Goal: Task Accomplishment & Management: Manage account settings

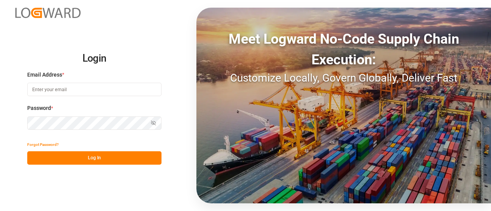
type input "[EMAIL_ADDRESS][PERSON_NAME][DOMAIN_NAME]"
click at [88, 153] on button "Log In" at bounding box center [94, 157] width 134 height 13
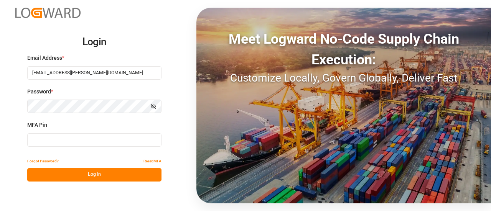
click at [82, 139] on input at bounding box center [94, 139] width 134 height 13
type input "229041"
click at [87, 173] on button "Log In" at bounding box center [94, 174] width 134 height 13
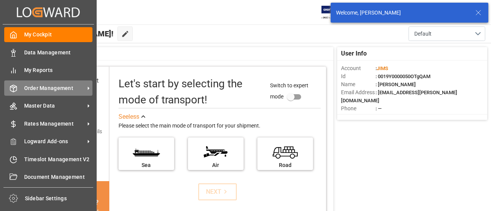
click at [21, 90] on div "Order Management Order Management" at bounding box center [48, 88] width 88 height 15
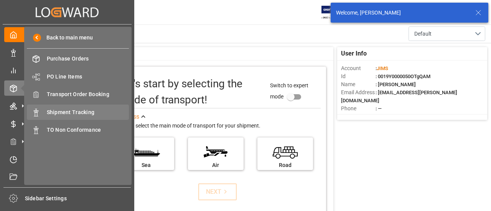
click at [67, 112] on span "Shipment Tracking" at bounding box center [88, 112] width 82 height 8
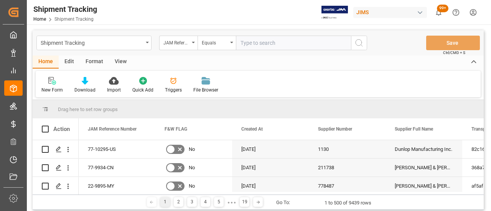
click at [290, 43] on input "text" at bounding box center [293, 43] width 115 height 15
paste input "77-9822-ID"
type input "77-9822-ID"
click at [360, 43] on icon "search button" at bounding box center [358, 42] width 9 height 9
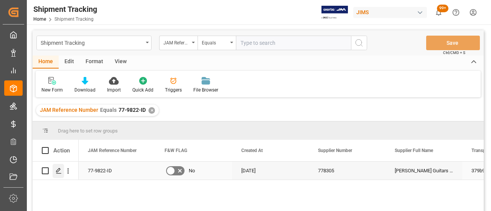
click at [61, 170] on icon "Press SPACE to select this row." at bounding box center [59, 171] width 6 height 6
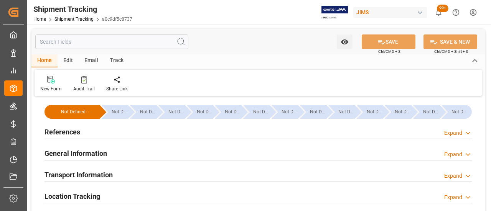
type input "[DATE] 00:00"
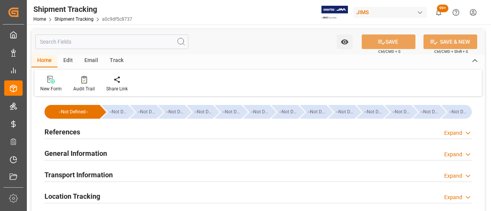
type input "[DATE]"
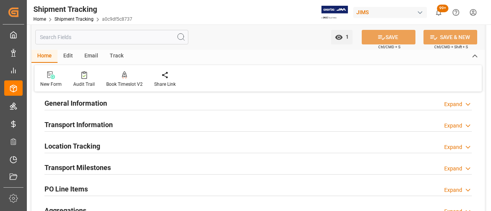
scroll to position [38, 0]
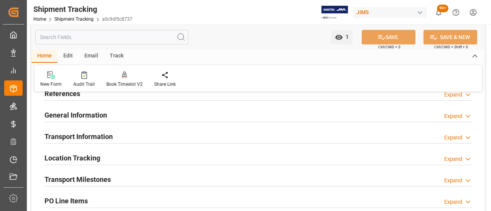
click at [115, 136] on div "Transport Information Expand" at bounding box center [257, 136] width 427 height 15
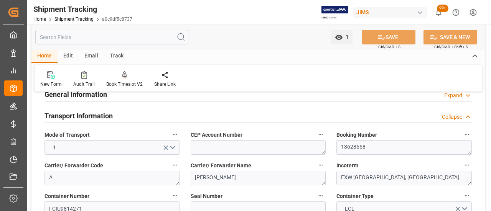
scroll to position [77, 0]
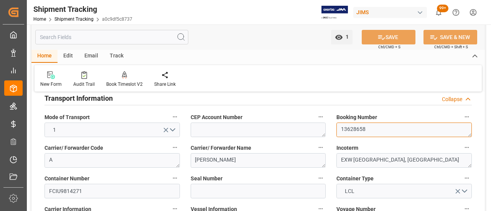
drag, startPoint x: 341, startPoint y: 131, endPoint x: 325, endPoint y: 131, distance: 16.1
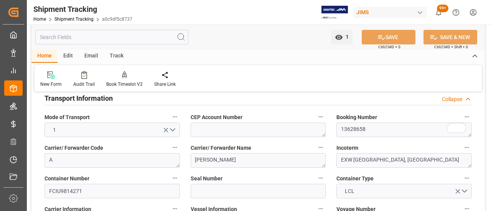
drag, startPoint x: 95, startPoint y: 101, endPoint x: 174, endPoint y: 128, distance: 83.8
click at [95, 101] on h2 "Transport Information" at bounding box center [78, 98] width 68 height 10
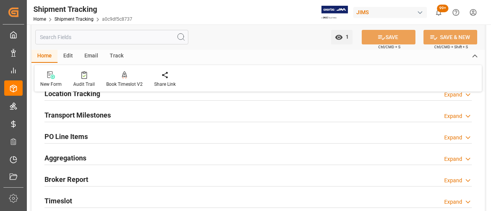
scroll to position [115, 0]
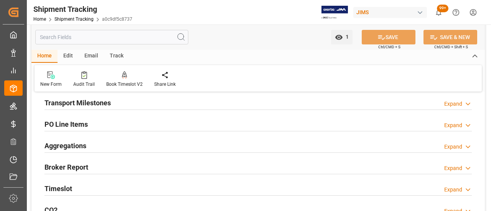
click at [110, 103] on h2 "Transport Milestones" at bounding box center [77, 103] width 66 height 10
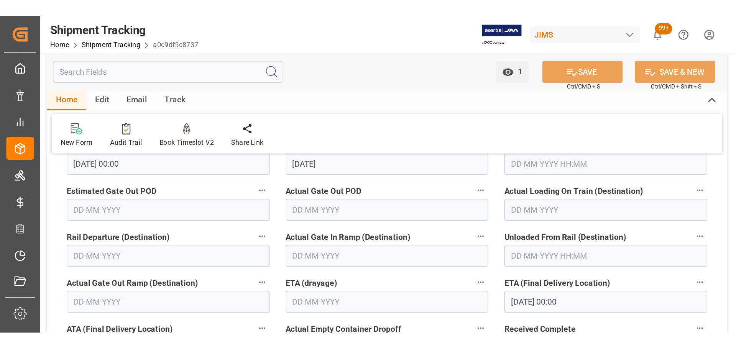
scroll to position [230, 0]
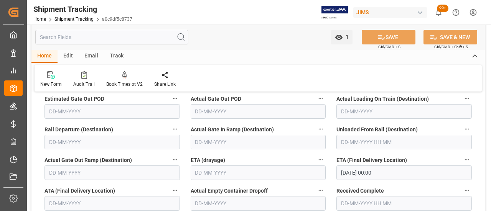
click at [396, 174] on input "[DATE] 00:00" at bounding box center [403, 173] width 135 height 15
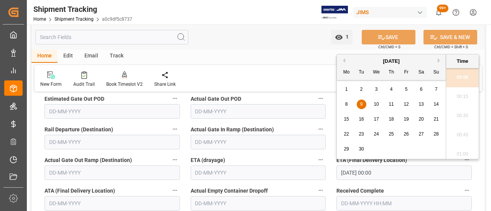
click at [404, 104] on span "12" at bounding box center [405, 104] width 5 height 5
type input "[DATE] 00:00"
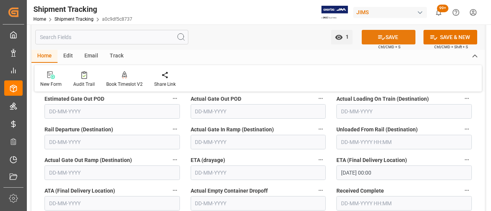
click at [398, 36] on button "SAVE" at bounding box center [389, 37] width 54 height 15
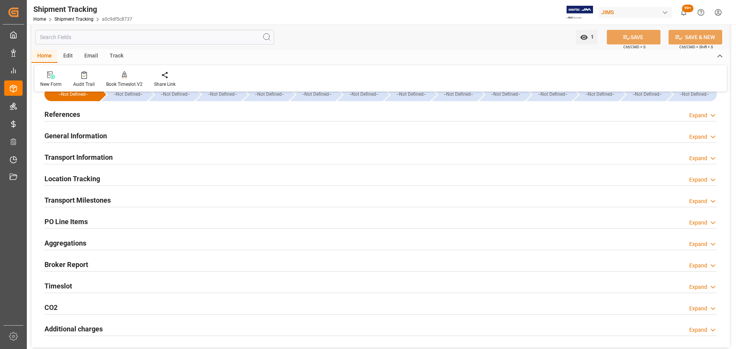
scroll to position [16, 0]
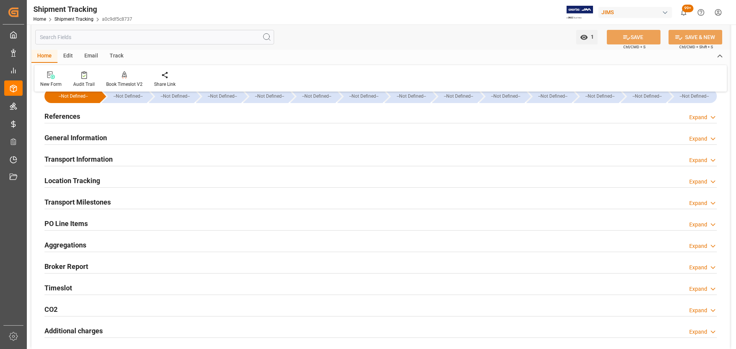
click at [106, 199] on h2 "Transport Milestones" at bounding box center [77, 202] width 66 height 10
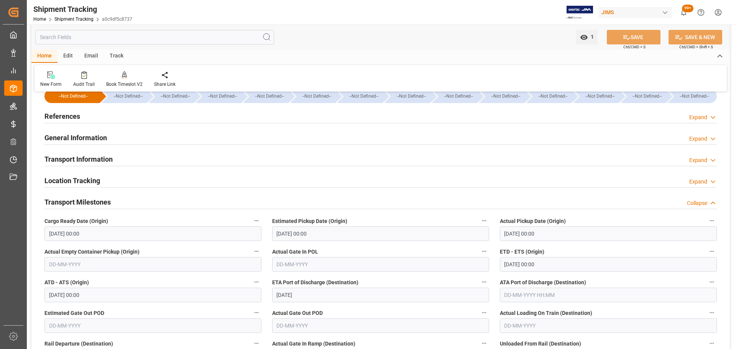
click at [106, 199] on h2 "Transport Milestones" at bounding box center [77, 202] width 66 height 10
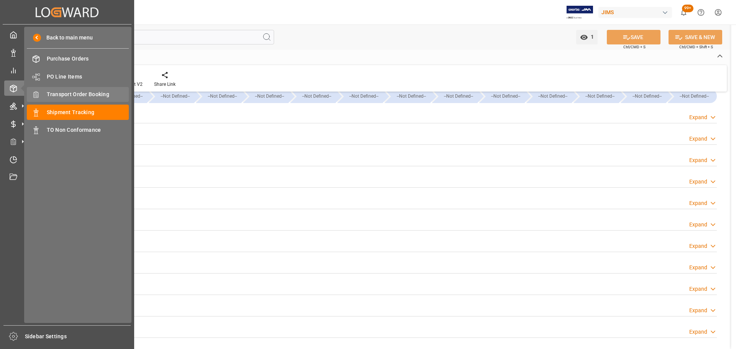
click at [81, 93] on span "Transport Order Booking" at bounding box center [88, 94] width 82 height 8
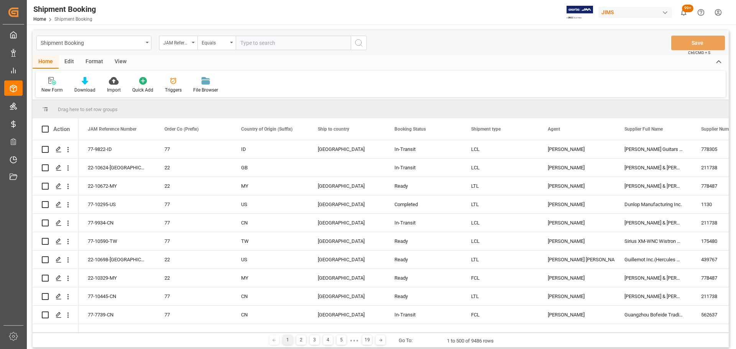
click at [258, 39] on input "text" at bounding box center [293, 43] width 115 height 15
type input "77-9822-ID"
drag, startPoint x: 353, startPoint y: 43, endPoint x: 273, endPoint y: 74, distance: 85.6
click at [353, 43] on button "search button" at bounding box center [359, 43] width 16 height 15
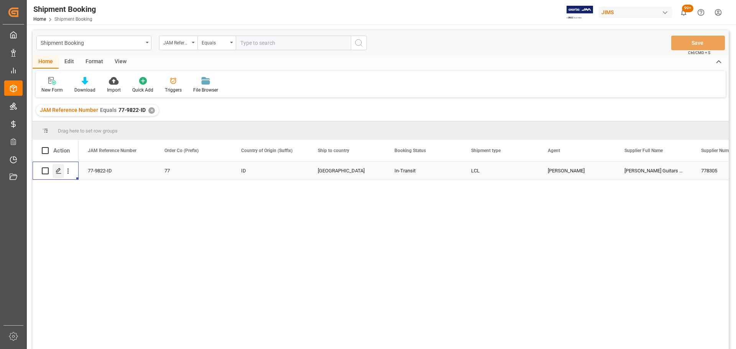
click at [62, 170] on div "Press SPACE to select this row." at bounding box center [59, 171] width 12 height 14
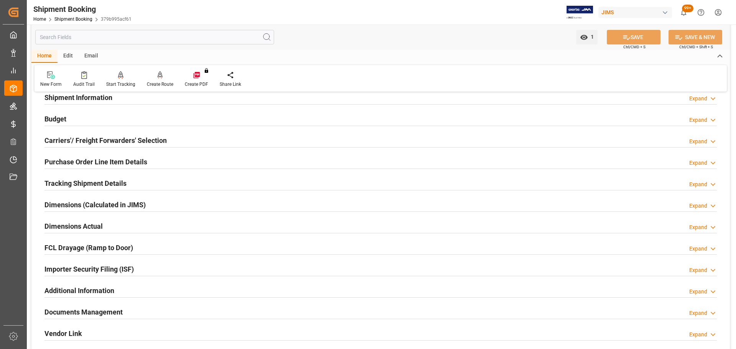
scroll to position [263, 0]
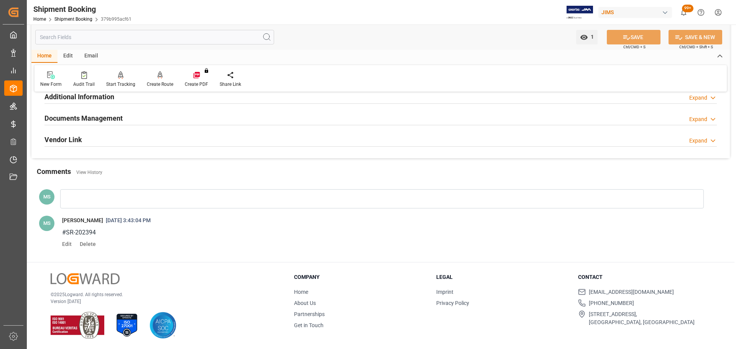
click at [112, 120] on h2 "Documents Management" at bounding box center [83, 118] width 78 height 10
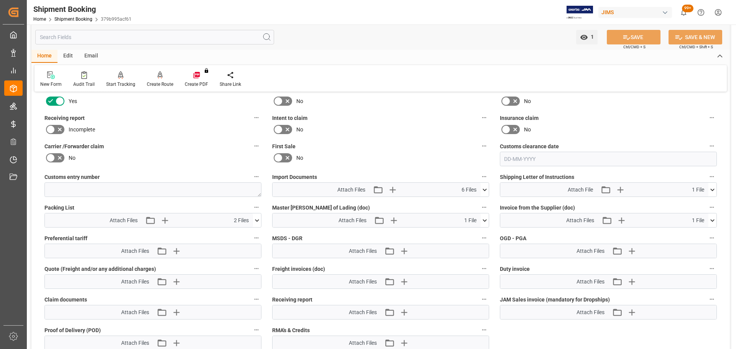
scroll to position [340, 0]
click at [486, 188] on icon at bounding box center [485, 189] width 4 height 2
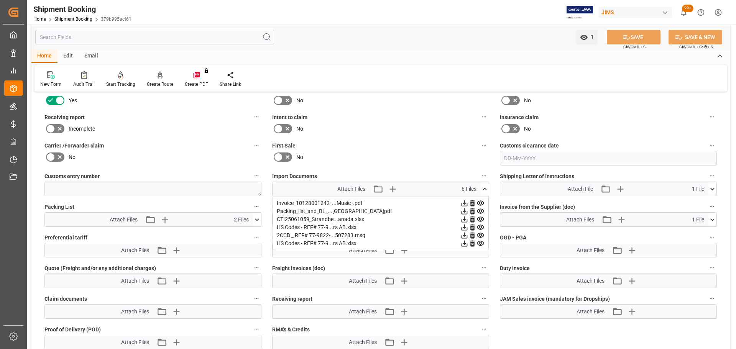
click at [486, 188] on icon at bounding box center [485, 189] width 8 height 8
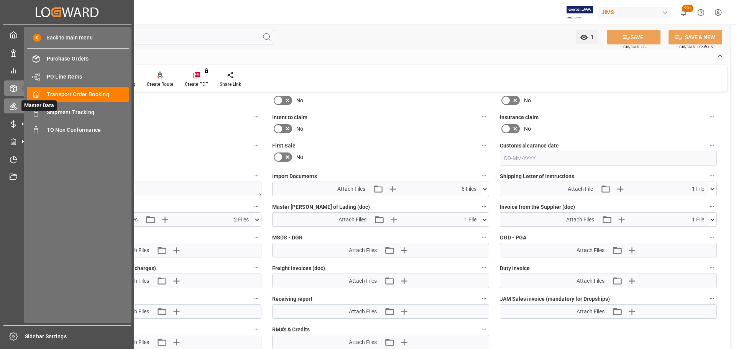
click at [12, 105] on icon at bounding box center [14, 106] width 8 height 8
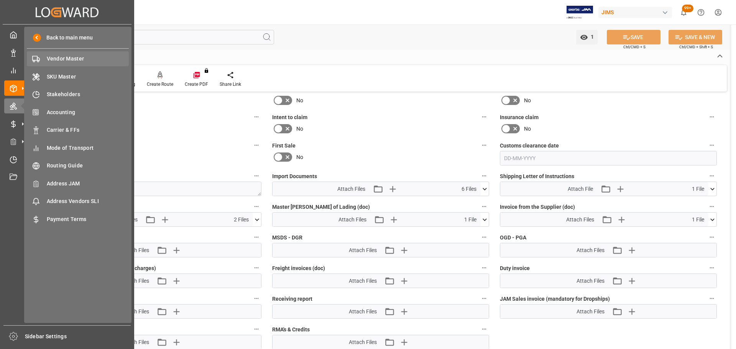
click at [56, 62] on span "Vendor Master" at bounding box center [88, 59] width 82 height 8
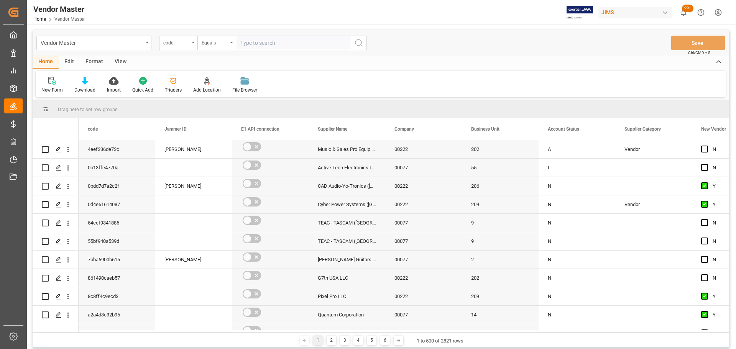
click at [192, 44] on div "code" at bounding box center [178, 43] width 38 height 15
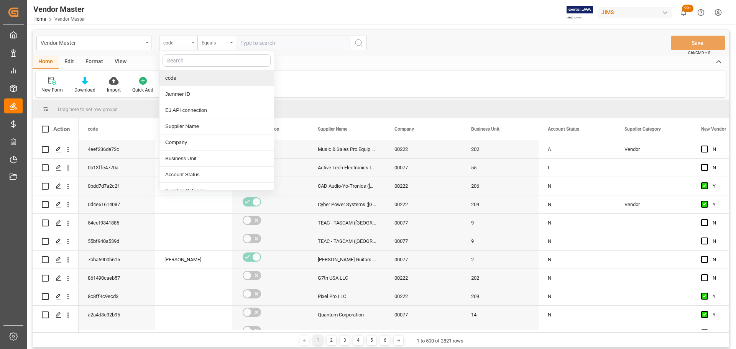
click at [189, 44] on div "code" at bounding box center [178, 43] width 38 height 15
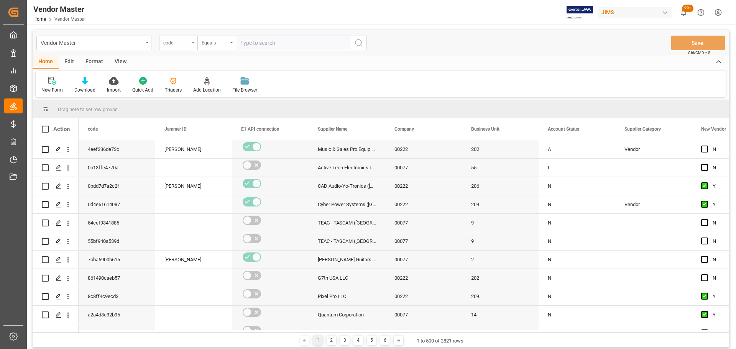
click at [189, 44] on div "code" at bounding box center [176, 42] width 26 height 9
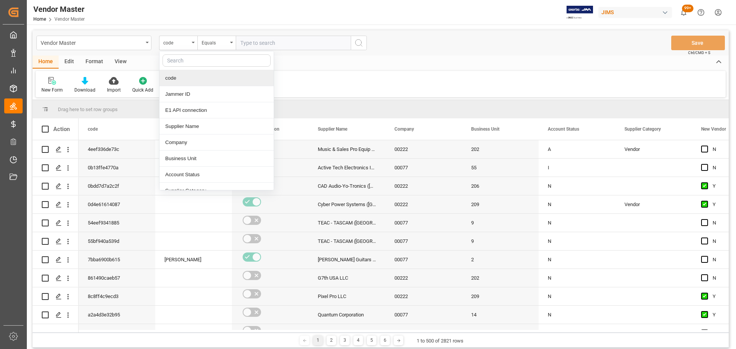
type input "s"
click at [209, 78] on div "Supplier Name" at bounding box center [216, 78] width 114 height 16
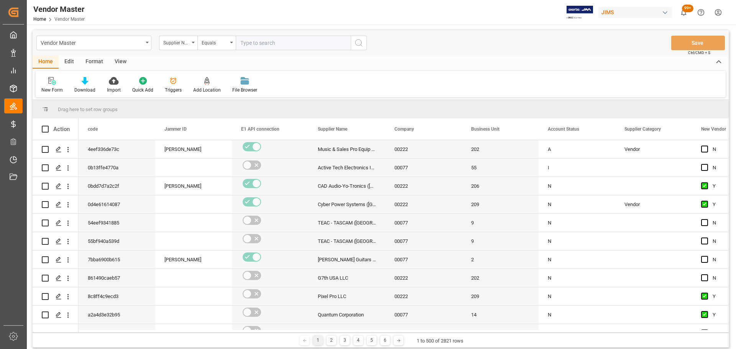
click at [312, 43] on input "text" at bounding box center [293, 43] width 115 height 15
type input "[PERSON_NAME]"
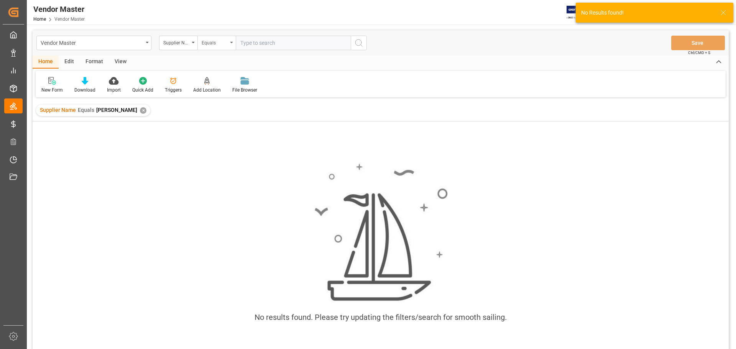
click at [229, 47] on div "Equals" at bounding box center [216, 43] width 38 height 15
click at [233, 98] on div "Fuzzy search" at bounding box center [255, 94] width 114 height 16
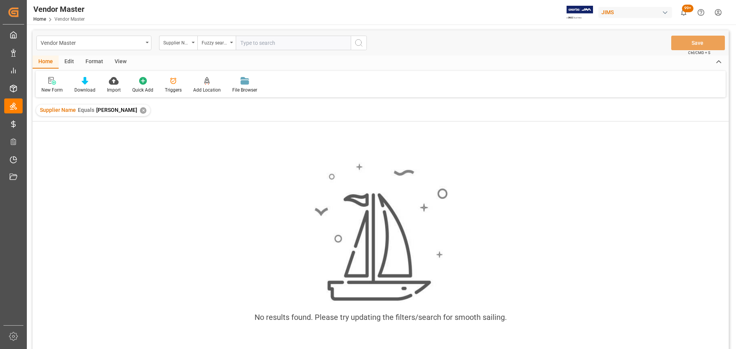
click at [260, 48] on input "text" at bounding box center [293, 43] width 115 height 15
click at [140, 113] on div "✕" at bounding box center [143, 110] width 7 height 7
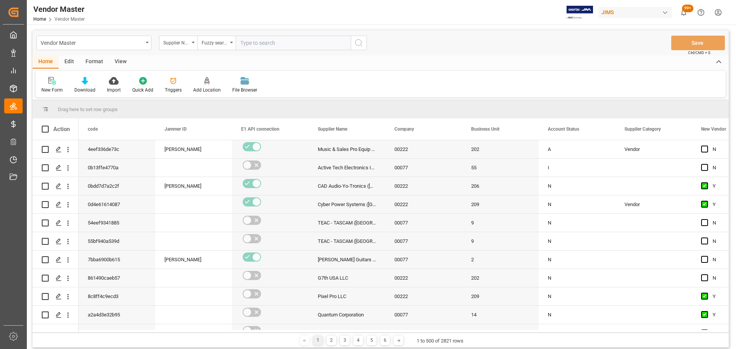
click at [265, 43] on input "text" at bounding box center [293, 43] width 115 height 15
type input "[PERSON_NAME]"
click at [364, 41] on button "search button" at bounding box center [359, 43] width 16 height 15
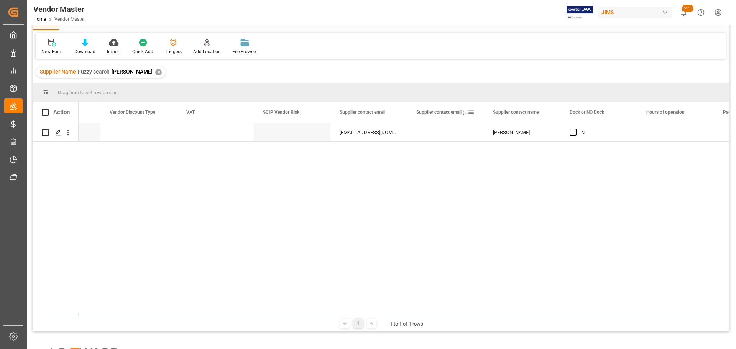
click at [408, 104] on div "Supplier contact email (CCed)" at bounding box center [445, 112] width 77 height 21
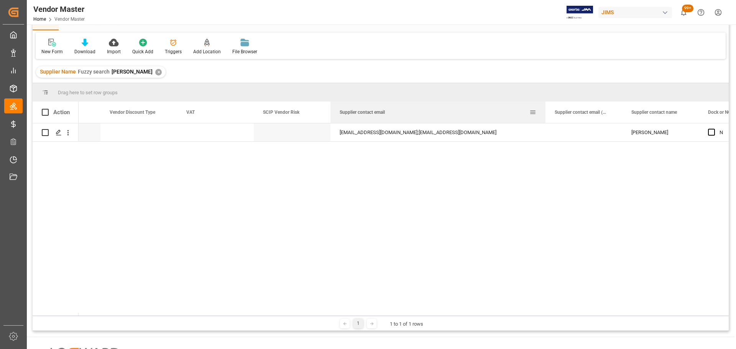
drag, startPoint x: 406, startPoint y: 106, endPoint x: 545, endPoint y: 115, distance: 139.1
click at [490, 115] on div at bounding box center [545, 112] width 3 height 21
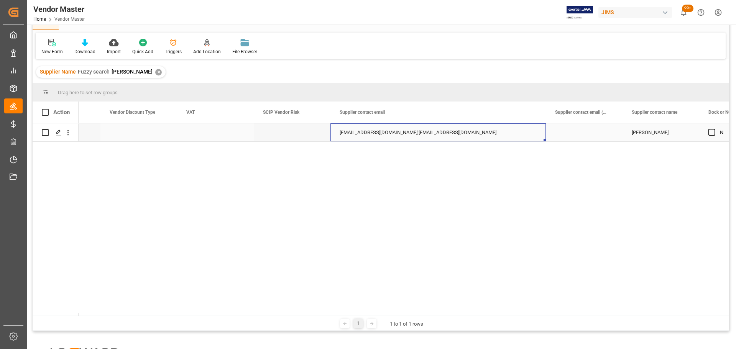
click at [342, 135] on div "[EMAIL_ADDRESS][DOMAIN_NAME];[EMAIL_ADDRESS][DOMAIN_NAME]" at bounding box center [437, 132] width 215 height 18
click at [394, 131] on div "[EMAIL_ADDRESS][DOMAIN_NAME];[EMAIL_ADDRESS][DOMAIN_NAME]" at bounding box center [437, 132] width 215 height 18
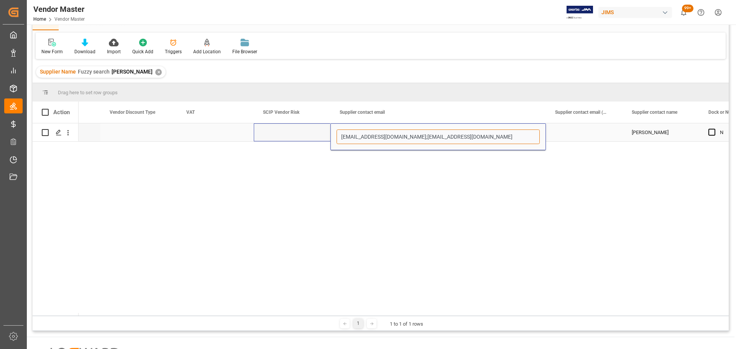
drag, startPoint x: 412, startPoint y: 137, endPoint x: 320, endPoint y: 137, distance: 92.8
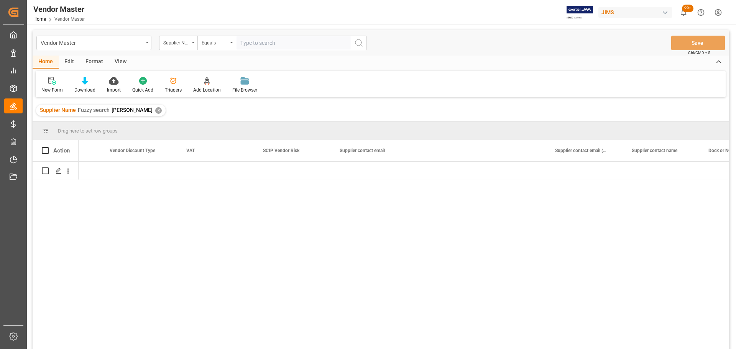
scroll to position [0, 2968]
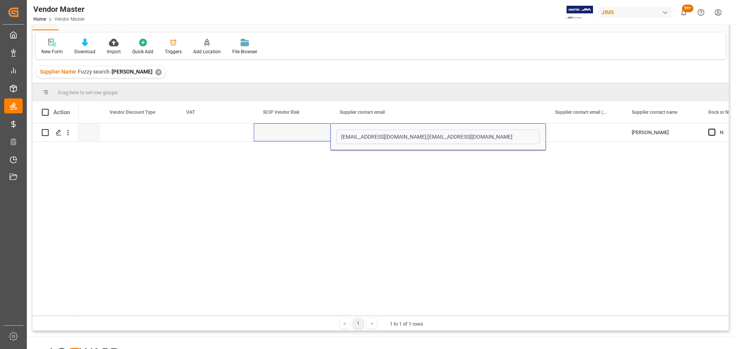
drag, startPoint x: 319, startPoint y: 247, endPoint x: 217, endPoint y: 209, distance: 109.7
click at [319, 247] on div "307 [EMAIL_ADDRESS][DOMAIN_NAME];[PERSON_NAME][EMAIL_ADDRESS][DOMAIN_NAME] [PER…" at bounding box center [404, 219] width 650 height 192
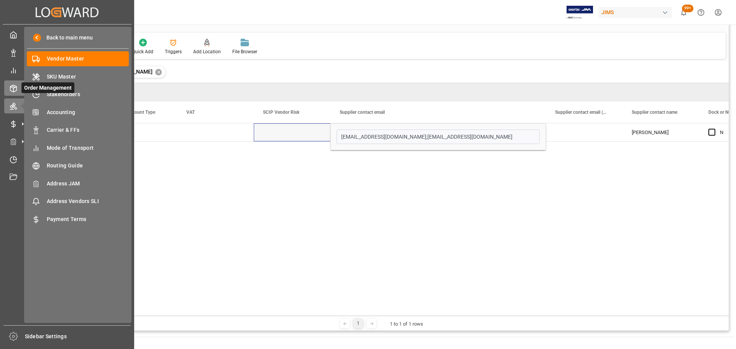
click at [15, 90] on icon at bounding box center [14, 89] width 8 height 8
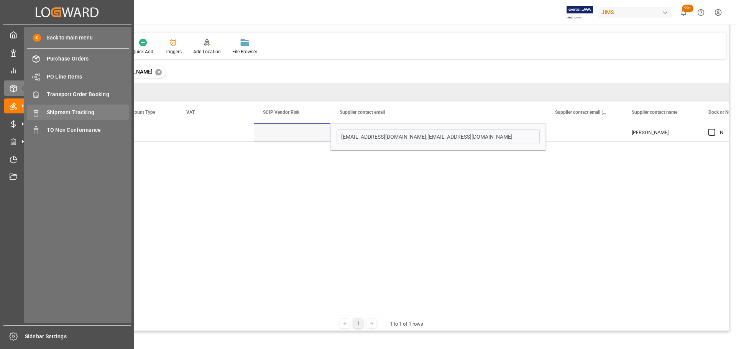
click at [62, 111] on span "Shipment Tracking" at bounding box center [88, 112] width 82 height 8
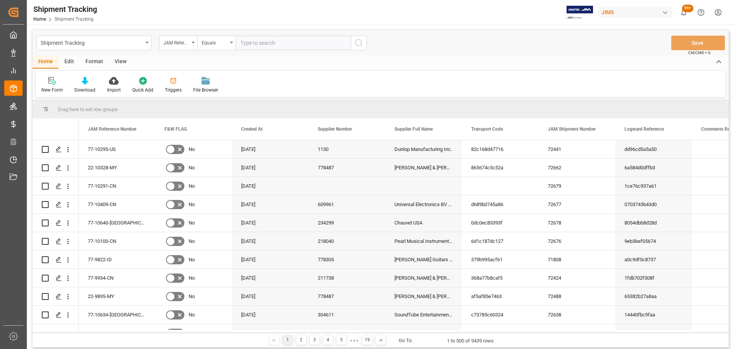
click at [264, 43] on input "text" at bounding box center [293, 43] width 115 height 15
paste input "77-10022-CN"
type input "77-10022-CN"
click at [356, 45] on circle "search button" at bounding box center [358, 42] width 6 height 6
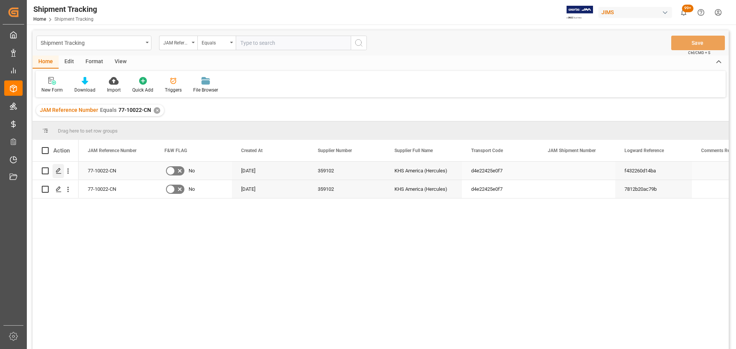
click at [60, 169] on polygon "Press SPACE to select this row." at bounding box center [58, 171] width 4 height 4
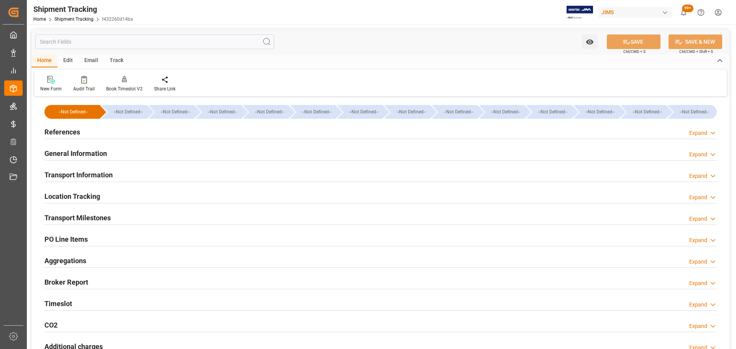
type input "09-07-2025 00:00"
type input "[DATE] 00:00"
click at [101, 148] on div "General Information" at bounding box center [75, 153] width 62 height 15
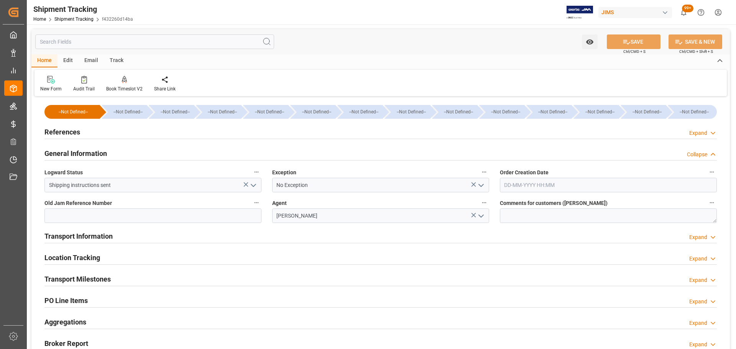
click at [101, 148] on div "General Information" at bounding box center [75, 153] width 62 height 15
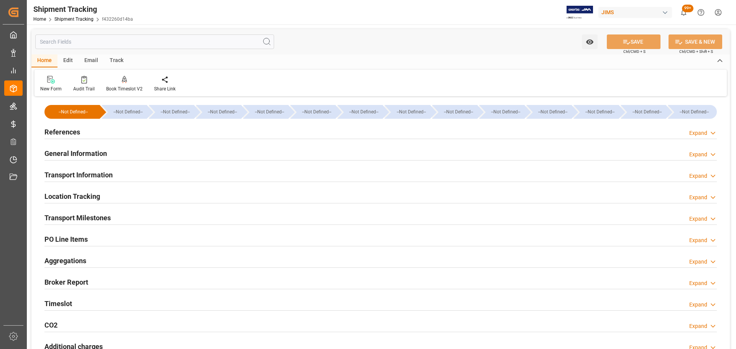
click at [102, 171] on h2 "Transport Information" at bounding box center [78, 175] width 68 height 10
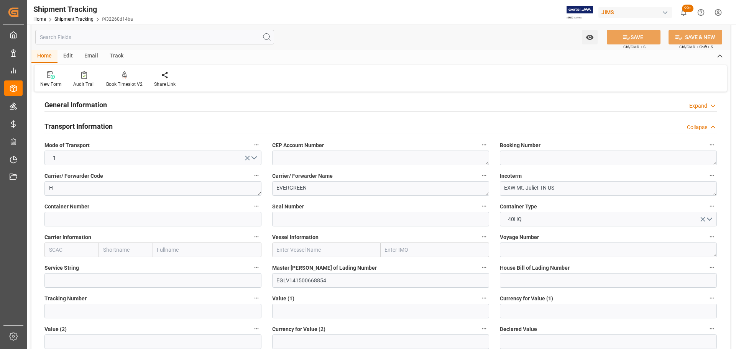
scroll to position [77, 0]
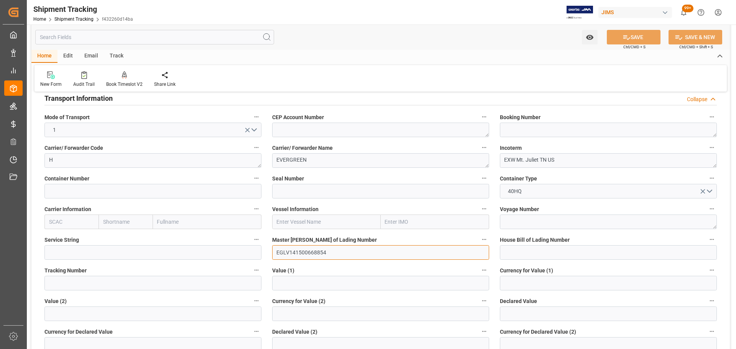
drag, startPoint x: 335, startPoint y: 255, endPoint x: 290, endPoint y: 262, distance: 45.8
click at [290, 262] on div "Master Bill of Lading Number EGLV141500668854" at bounding box center [381, 247] width 228 height 31
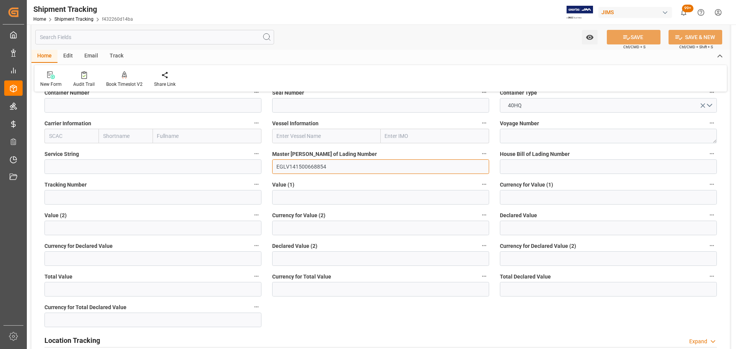
scroll to position [153, 0]
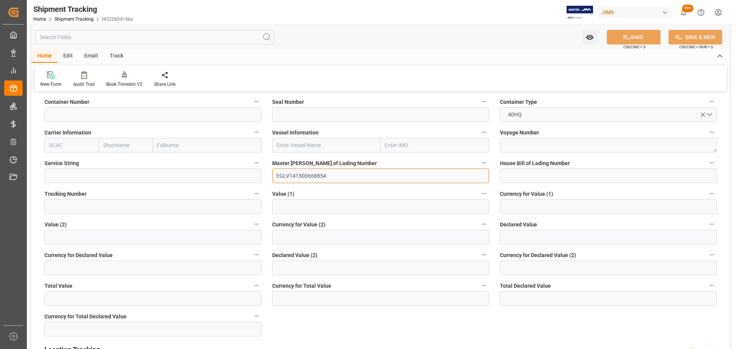
click at [337, 177] on input "EGLV141500668854" at bounding box center [380, 176] width 217 height 15
drag, startPoint x: 345, startPoint y: 175, endPoint x: 289, endPoint y: 181, distance: 57.0
click at [289, 181] on input "EGLV141500668854" at bounding box center [380, 176] width 217 height 15
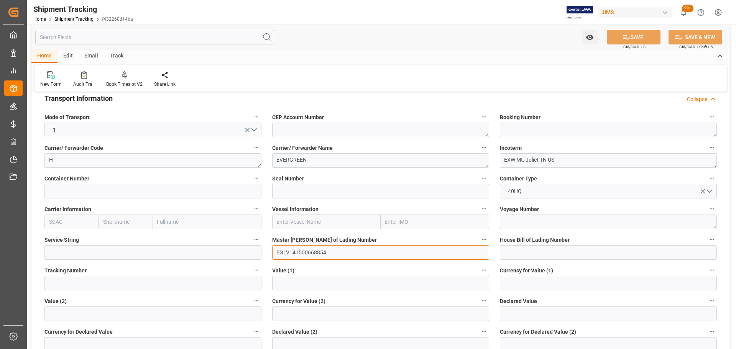
scroll to position [0, 0]
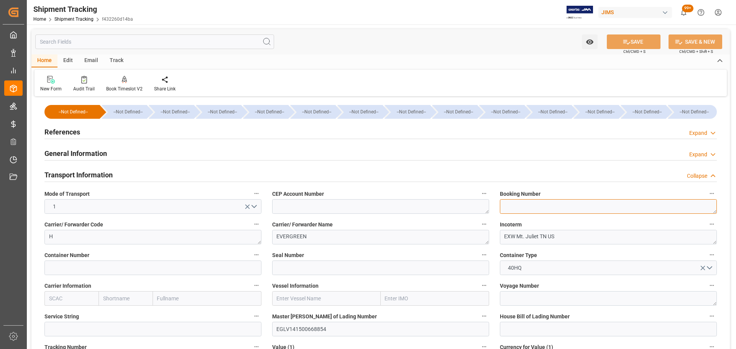
click at [545, 204] on textarea at bounding box center [608, 206] width 217 height 15
paste textarea "141500668854"
type textarea "141500668854"
click at [633, 42] on button "SAVE" at bounding box center [634, 42] width 54 height 15
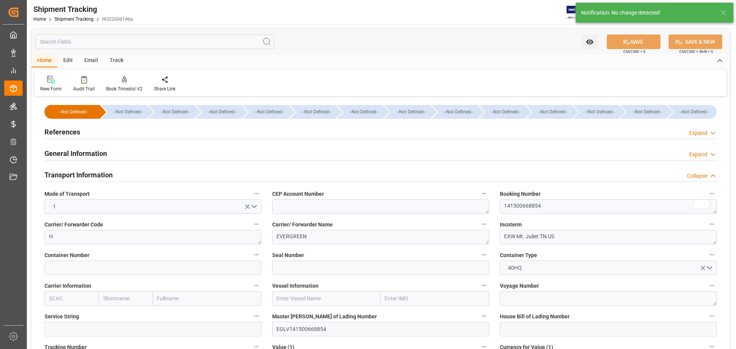
click at [120, 169] on div "Transport Information Collapse" at bounding box center [380, 174] width 672 height 15
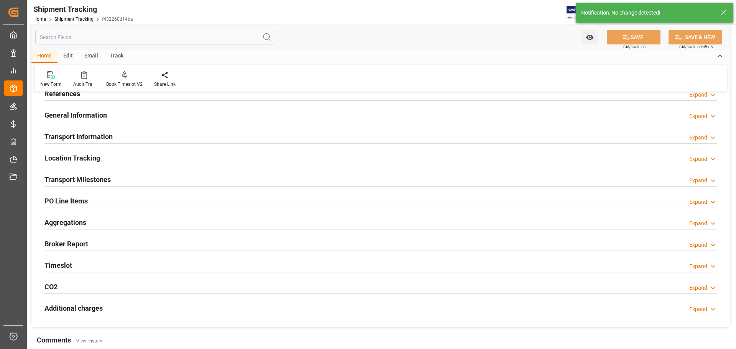
click at [113, 176] on div "Transport Milestones Expand" at bounding box center [380, 179] width 672 height 15
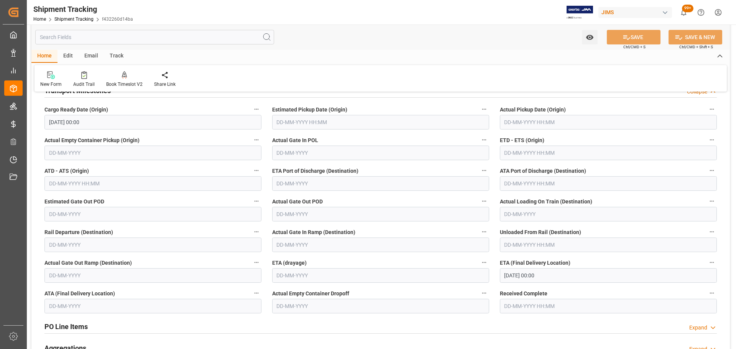
scroll to position [115, 0]
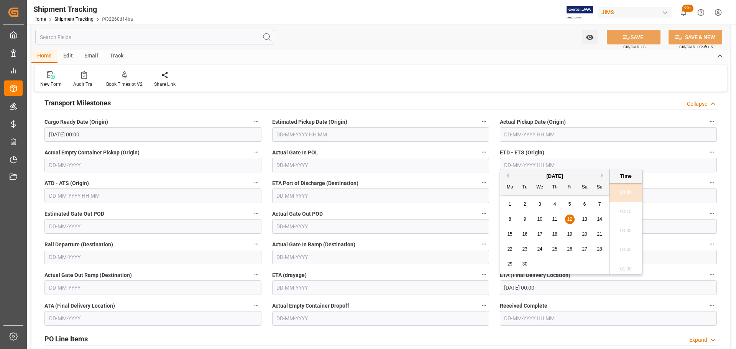
click at [562, 287] on input "[DATE] 00:00" at bounding box center [608, 288] width 217 height 15
click at [572, 233] on div "19" at bounding box center [570, 234] width 10 height 9
type input "19-09-2025 00:00"
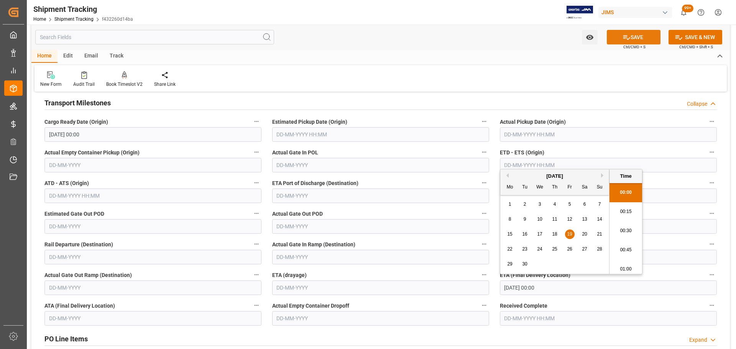
click at [624, 40] on icon at bounding box center [627, 37] width 8 height 8
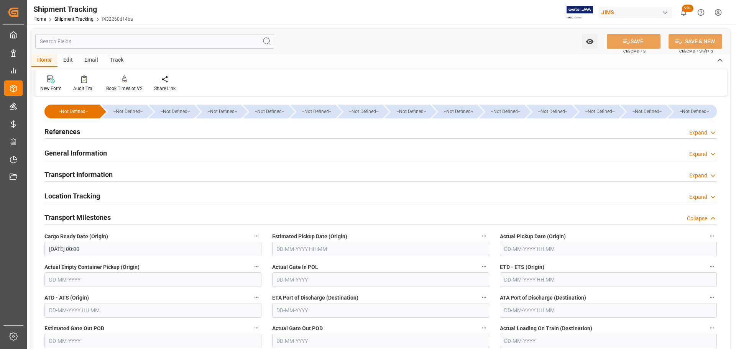
scroll to position [0, 0]
